Goal: Find specific page/section: Find specific page/section

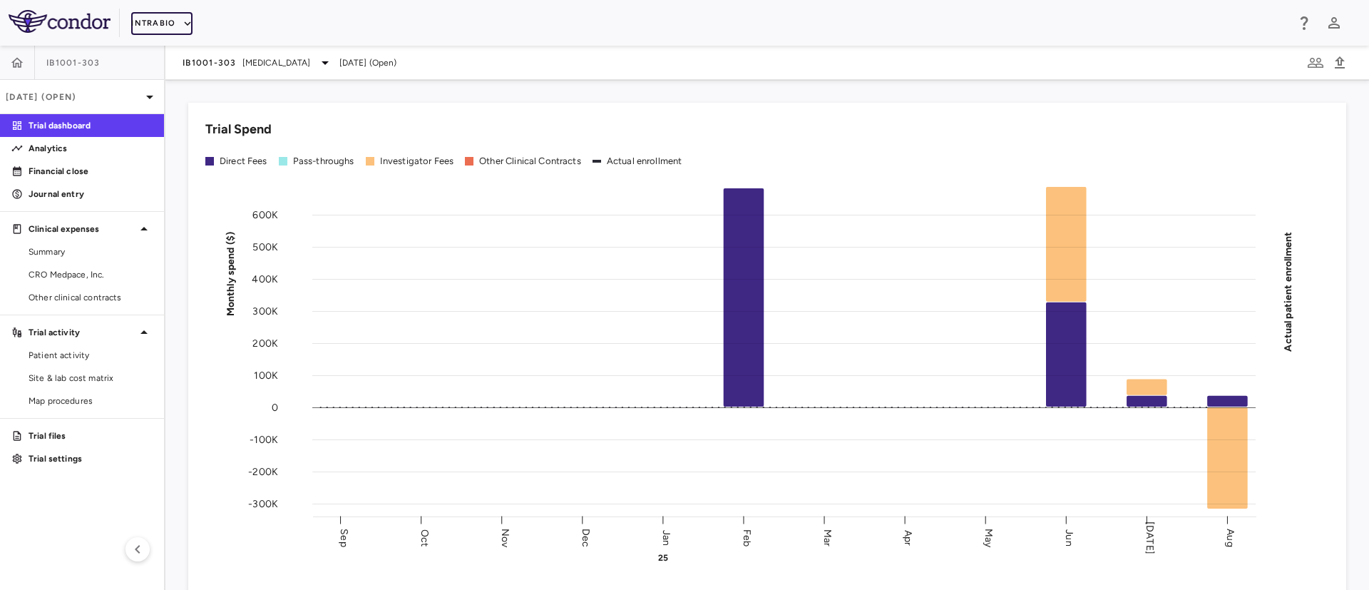
click at [154, 24] on button "IntraBio" at bounding box center [161, 23] width 61 height 23
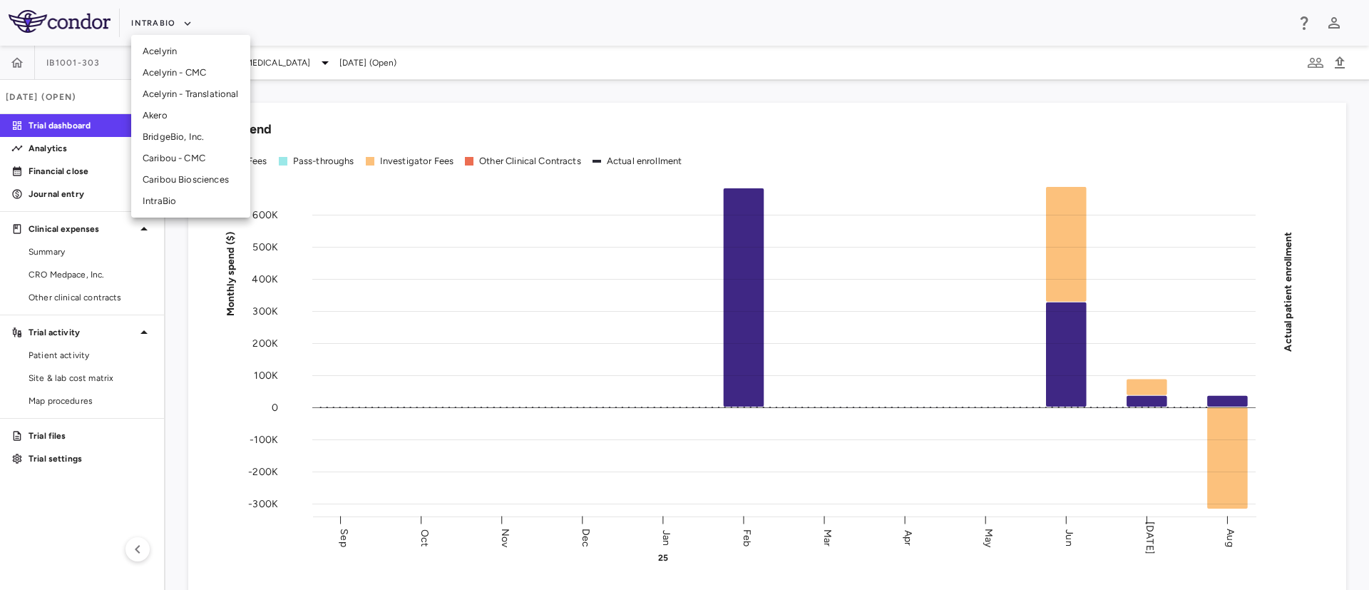
click at [169, 110] on li "Akero" at bounding box center [190, 115] width 119 height 21
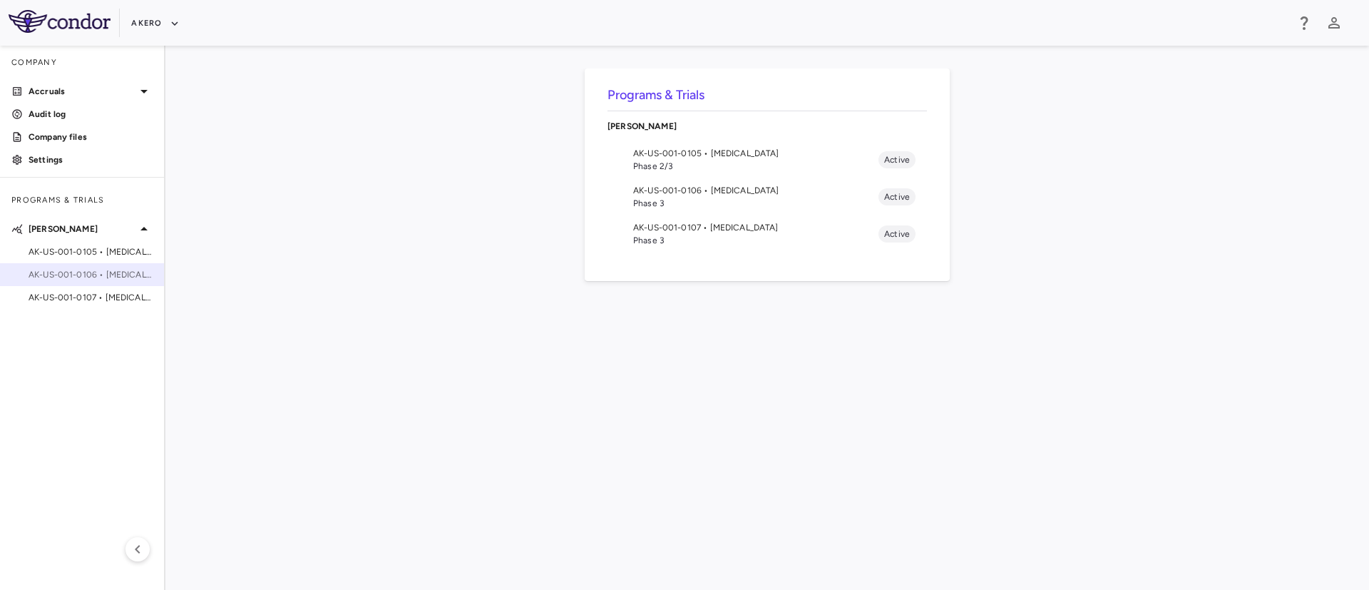
click at [101, 276] on span "AK-US-001-0106 • [MEDICAL_DATA]" at bounding box center [91, 274] width 124 height 13
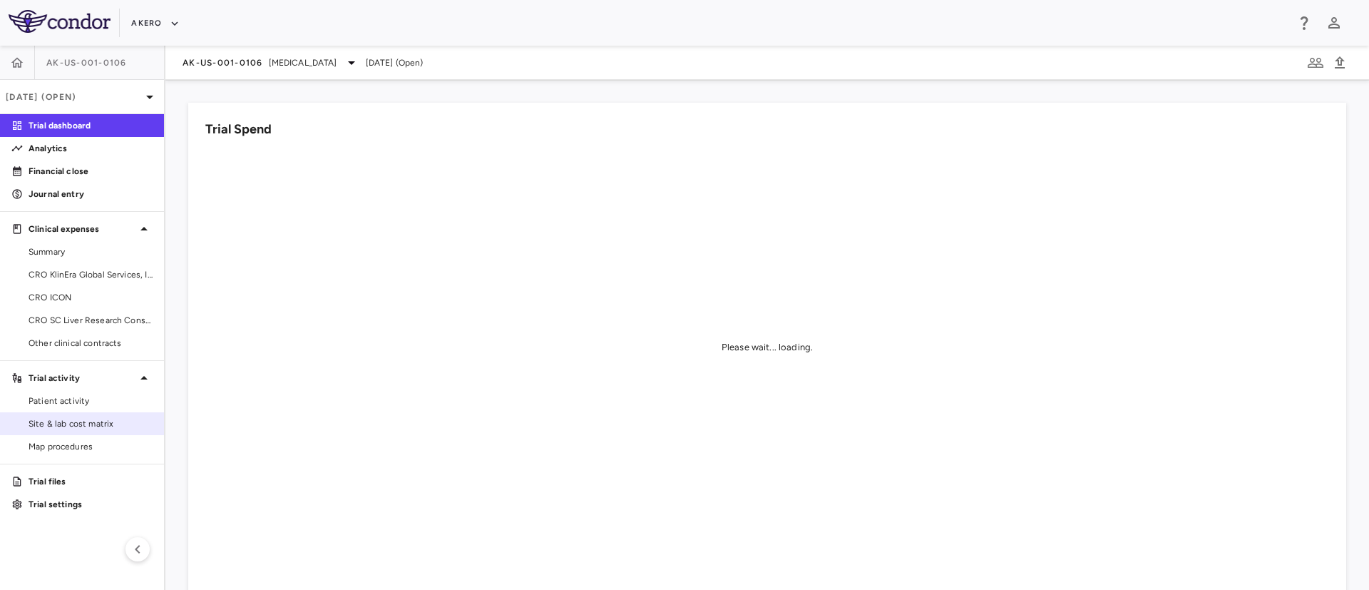
click at [80, 426] on span "Site & lab cost matrix" at bounding box center [91, 423] width 124 height 13
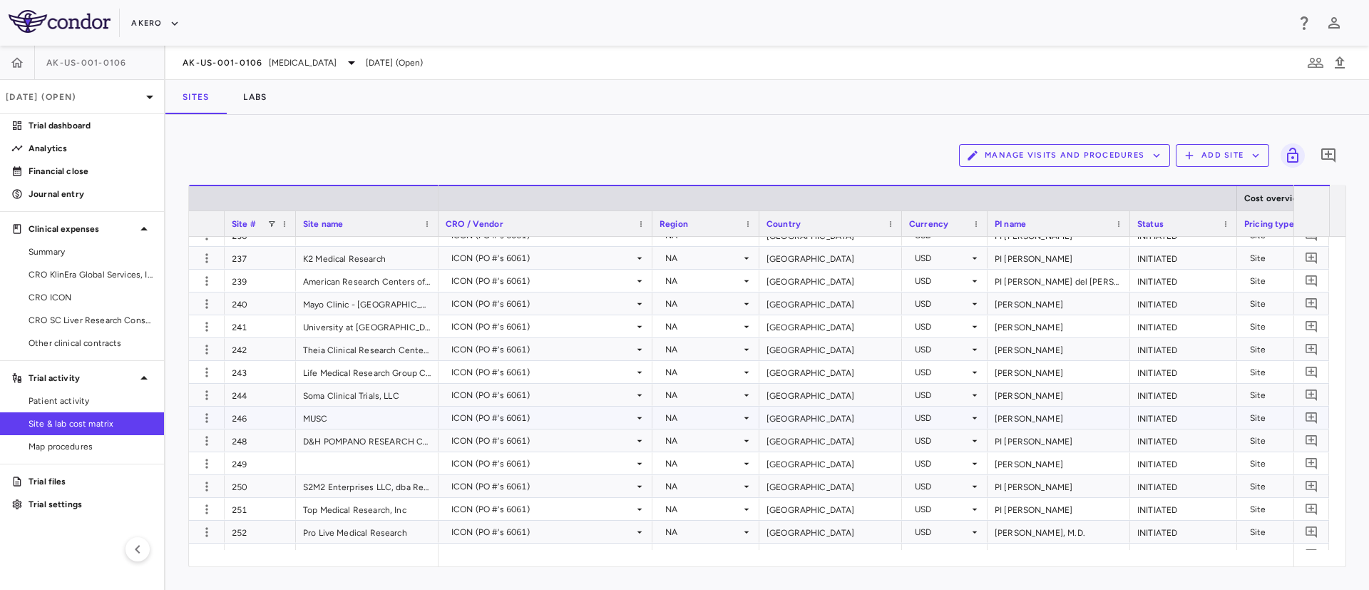
scroll to position [1657, 0]
click at [152, 98] on icon at bounding box center [149, 96] width 17 height 17
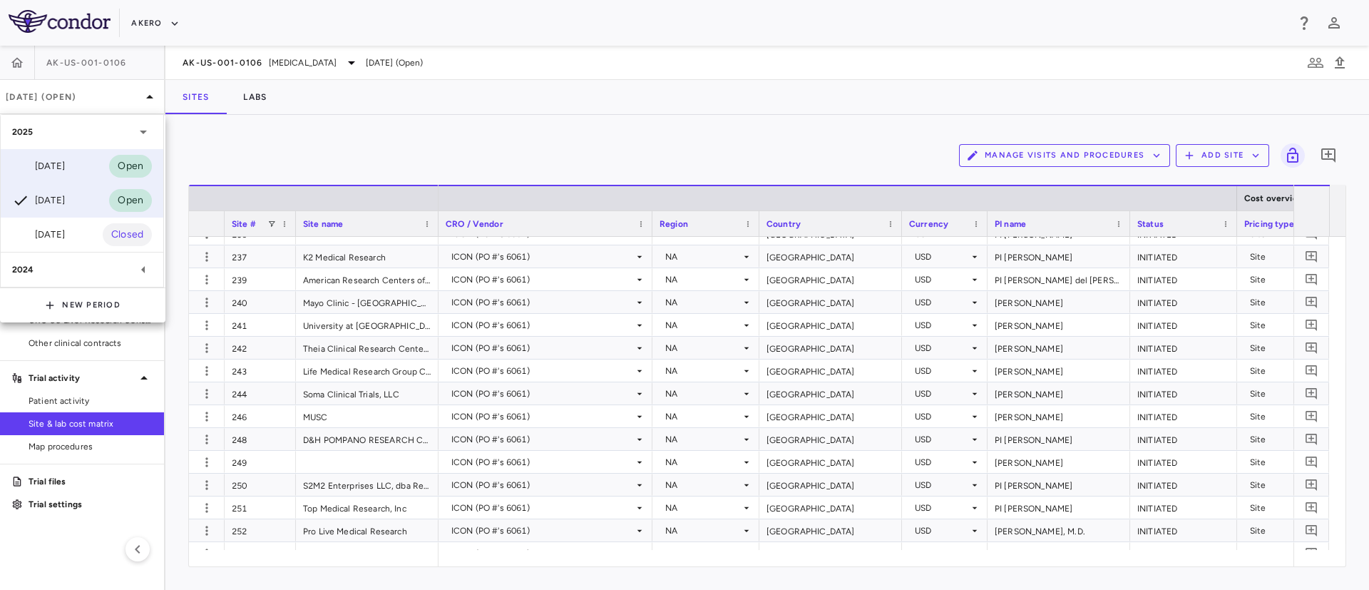
click at [88, 156] on div "[DATE] Open" at bounding box center [82, 166] width 163 height 34
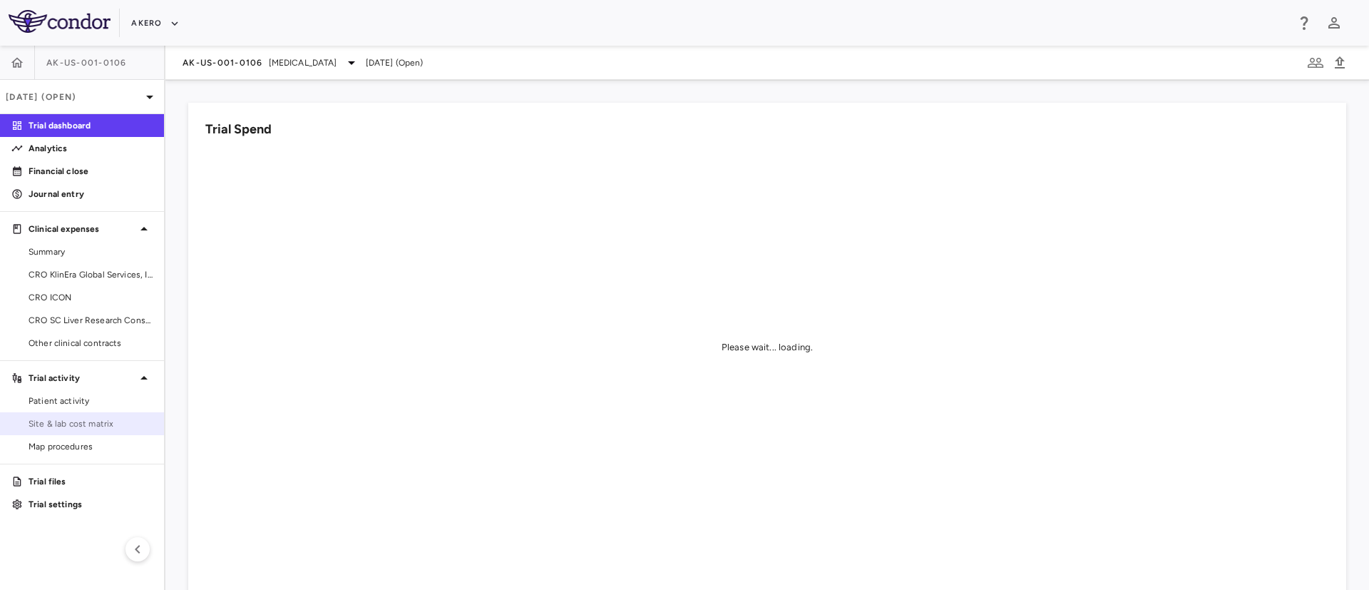
click at [70, 422] on span "Site & lab cost matrix" at bounding box center [91, 423] width 124 height 13
